Goal: Contribute content

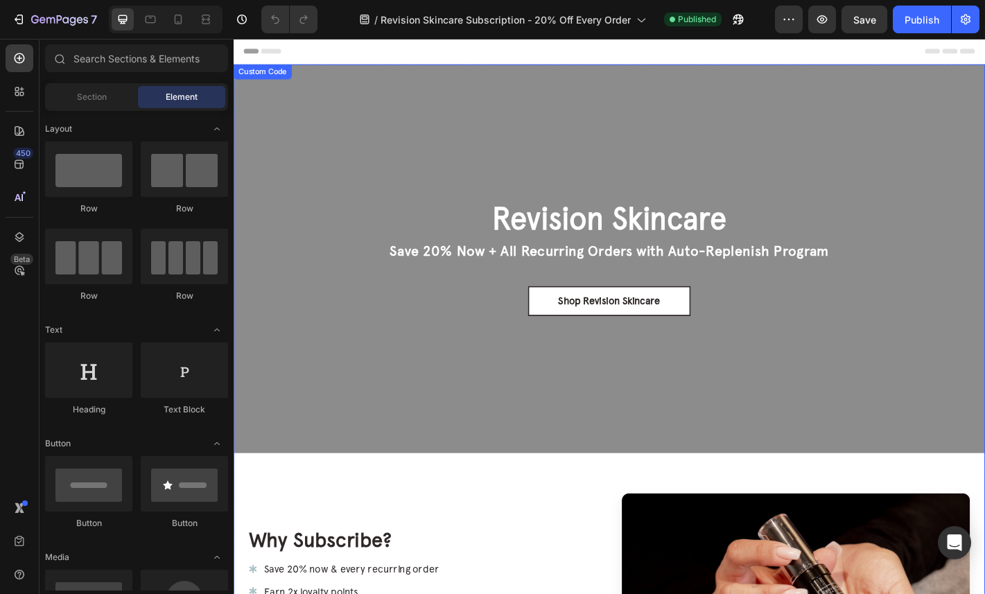
click at [558, 272] on p "Save 20% Now + All Recurring Orders with Auto-Replenish Program" at bounding box center [649, 273] width 486 height 21
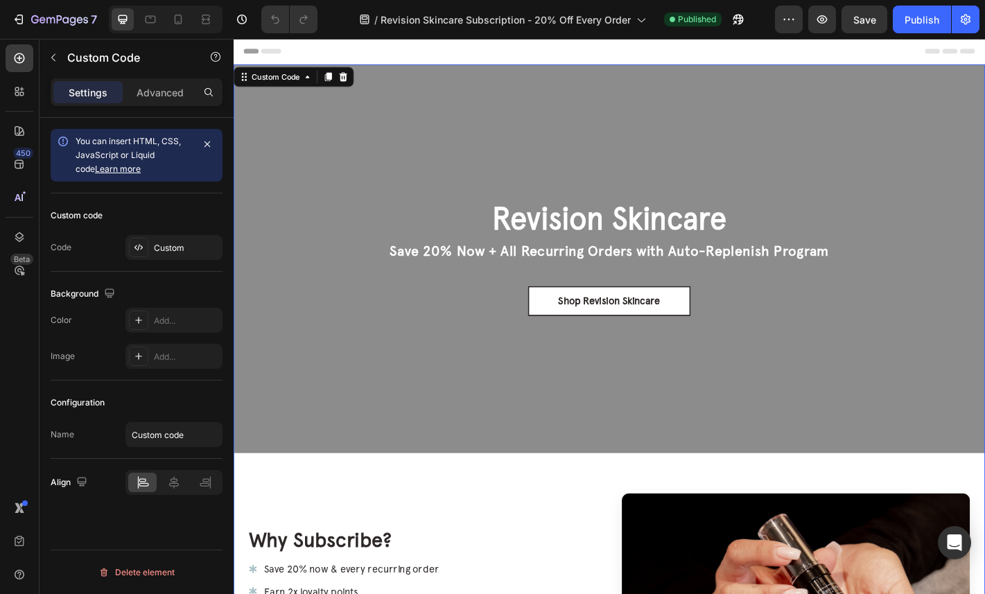
click at [558, 272] on p "Save 20% Now + All Recurring Orders with Auto-Replenish Program" at bounding box center [649, 273] width 486 height 21
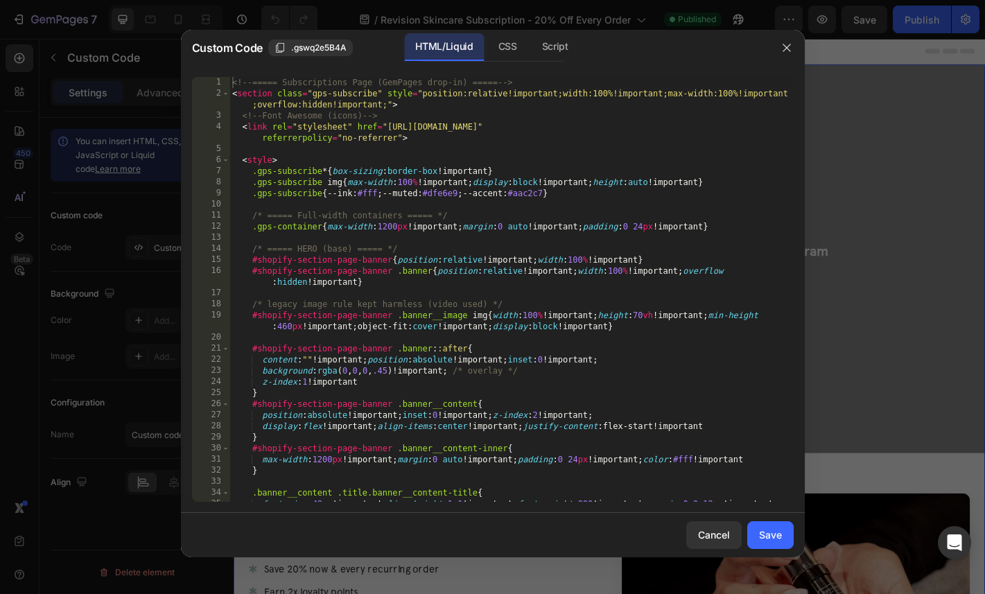
type textarea "#shopify-section-page-banner{position:relative!important;width:100%!important}"
click at [470, 258] on div "<!-- ===== Subscriptions Page (GemPages drop-in) ===== --> < section class = "g…" at bounding box center [510, 306] width 563 height 458
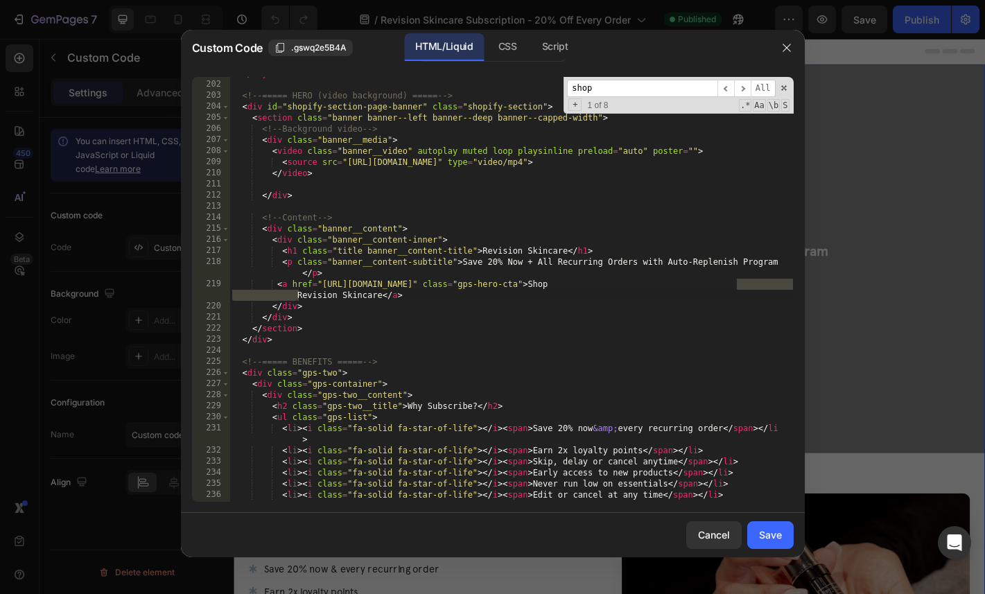
scroll to position [2548, 0]
type input "shop revi"
click at [425, 296] on div "</ style > <!-- ===== HERO (video background) ===== --> < div id = "shopify-sec…" at bounding box center [510, 291] width 563 height 447
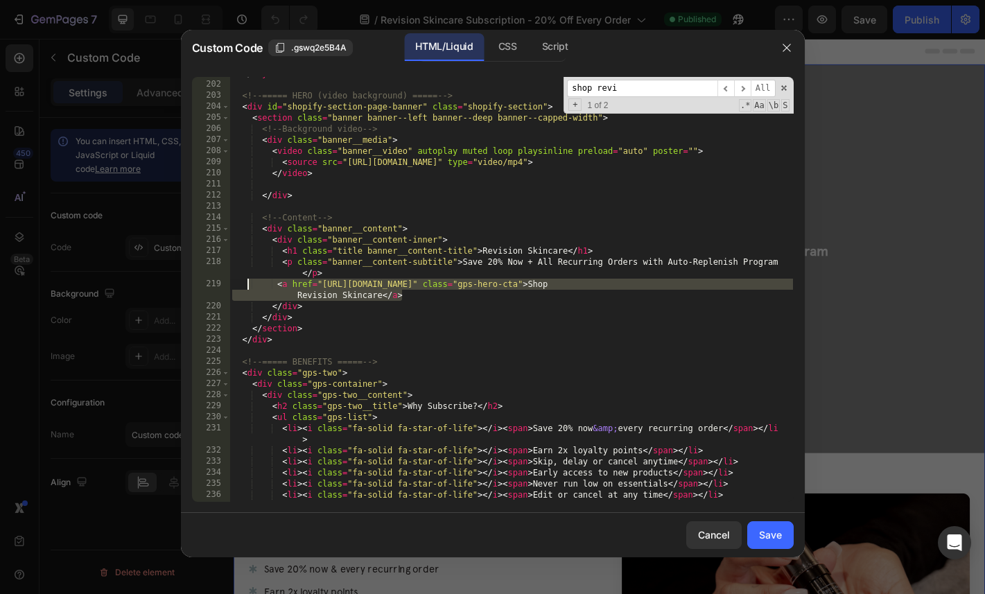
click at [247, 288] on div "</ style > <!-- ===== HERO (video background) ===== --> < div id = "shopify-sec…" at bounding box center [510, 291] width 563 height 447
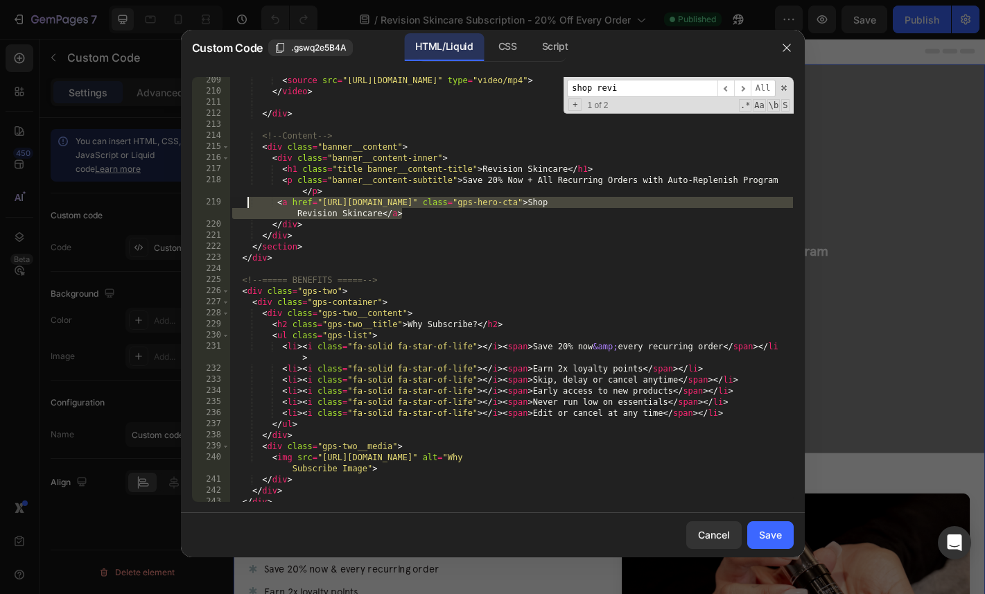
scroll to position [2630, 0]
click at [352, 424] on div "< source src = "[URL][DOMAIN_NAME]" type = "video/mp4" > </ video > </ div > <!…" at bounding box center [510, 298] width 563 height 447
type textarea "</ul>"
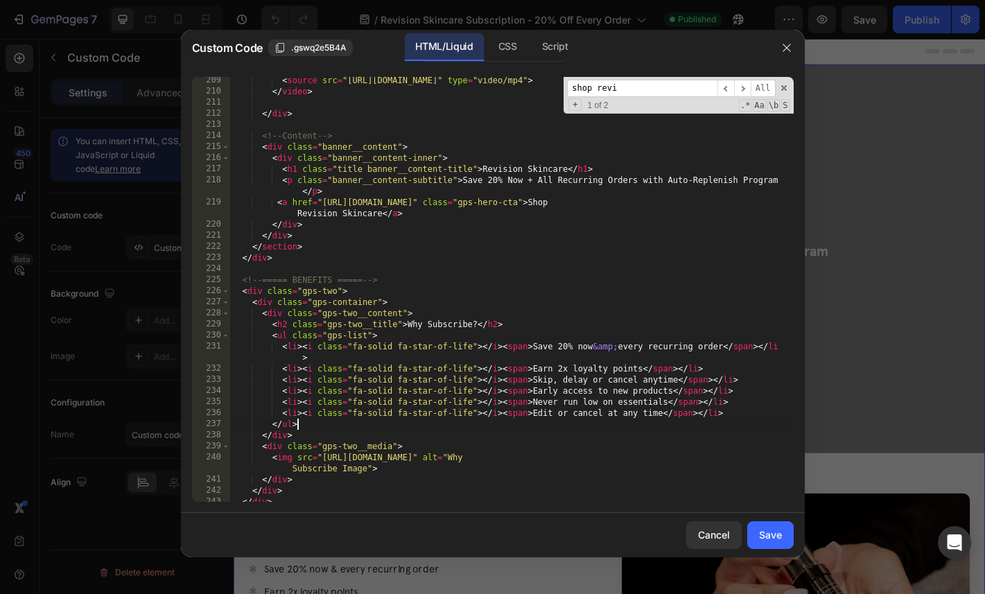
scroll to position [0, 2]
paste textarea "<a href="[URL][DOMAIN_NAME]" class="gps-hero-cta">Shop Revision Skincare</a>"
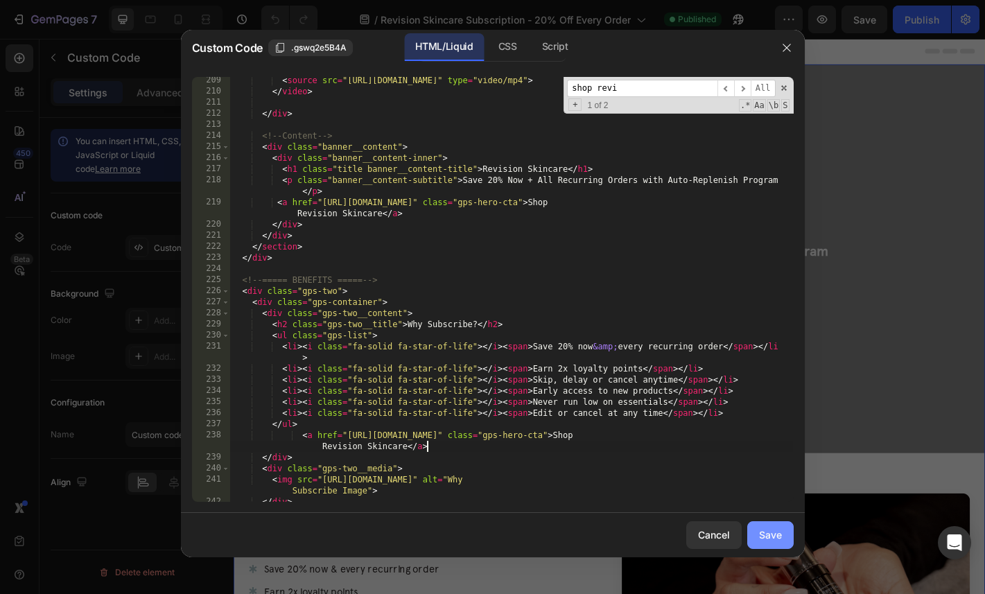
type textarea "<a href="[URL][DOMAIN_NAME]" class="gps-hero-cta">Shop Revision Skincare</a>"
click at [763, 540] on div "Save" at bounding box center [770, 534] width 23 height 15
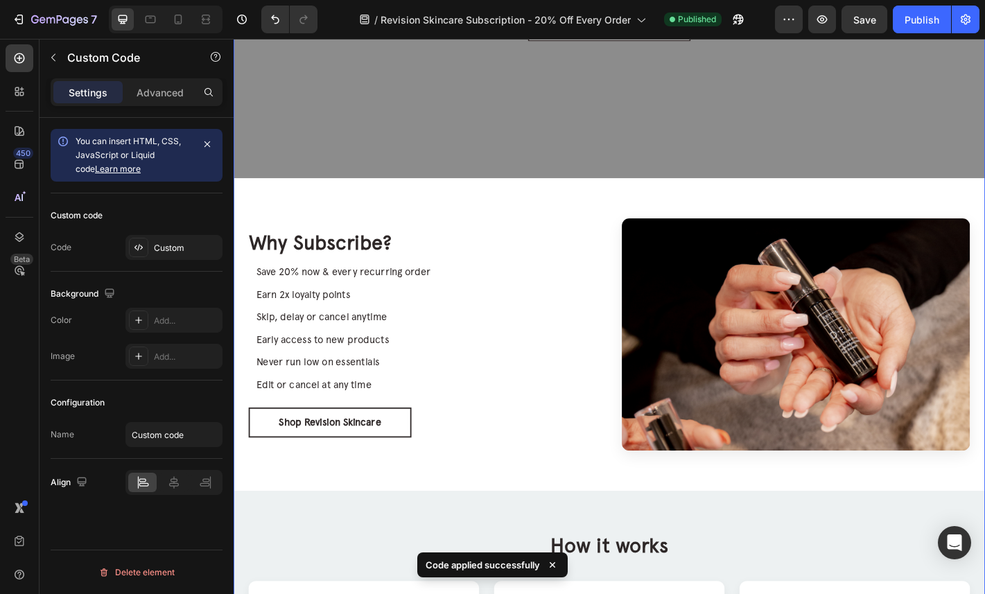
scroll to position [305, 0]
click at [917, 14] on div "Publish" at bounding box center [921, 19] width 35 height 15
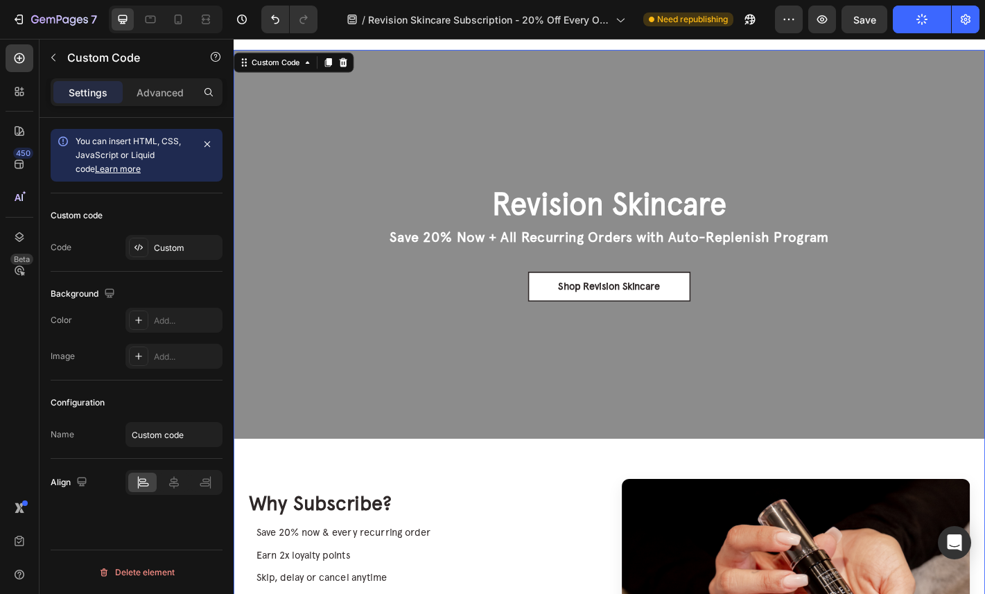
scroll to position [0, 0]
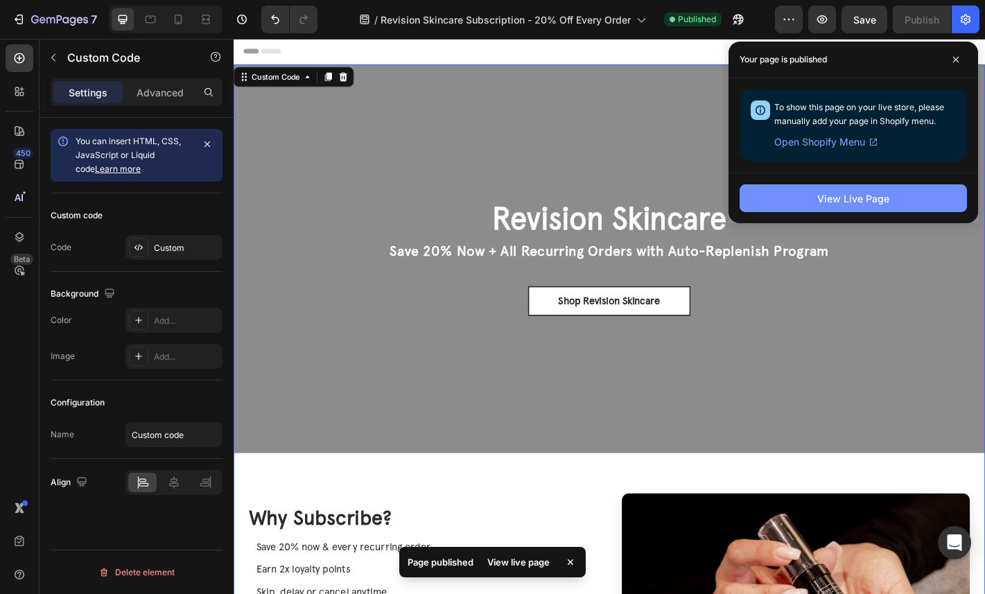
click at [861, 193] on div "View Live Page" at bounding box center [853, 198] width 72 height 15
